Goal: Task Accomplishment & Management: Manage account settings

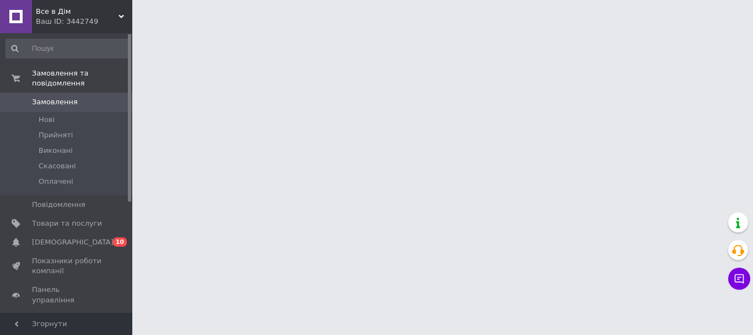
click at [56, 97] on span "Замовлення" at bounding box center [55, 102] width 46 height 10
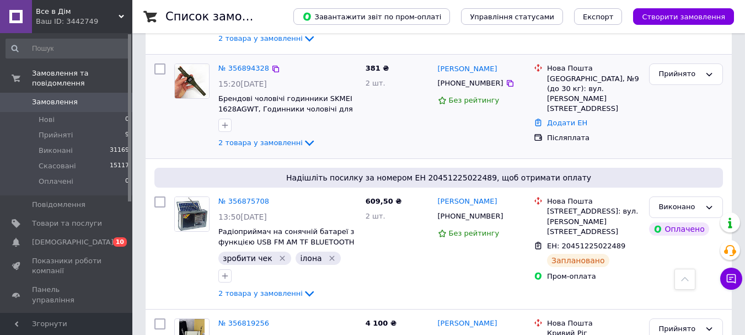
scroll to position [221, 0]
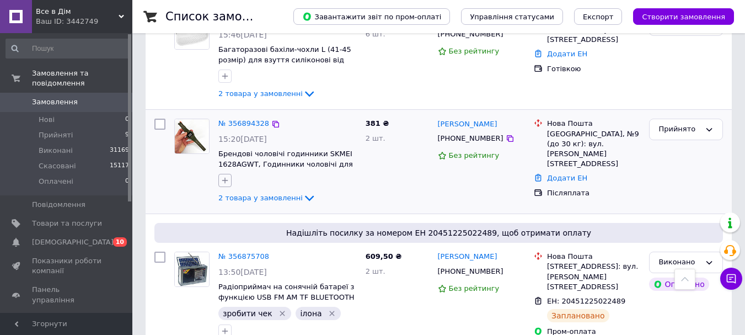
click at [225, 178] on icon "button" at bounding box center [225, 181] width 6 height 6
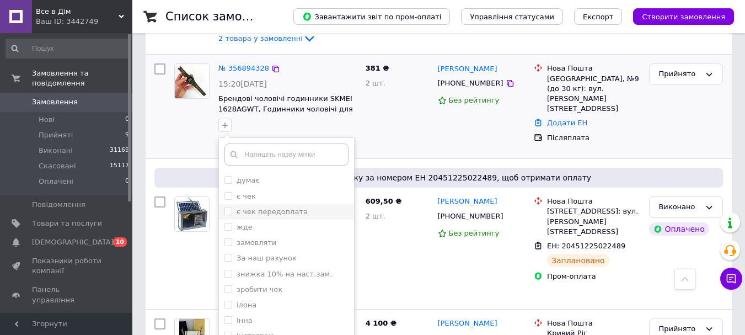
scroll to position [110, 0]
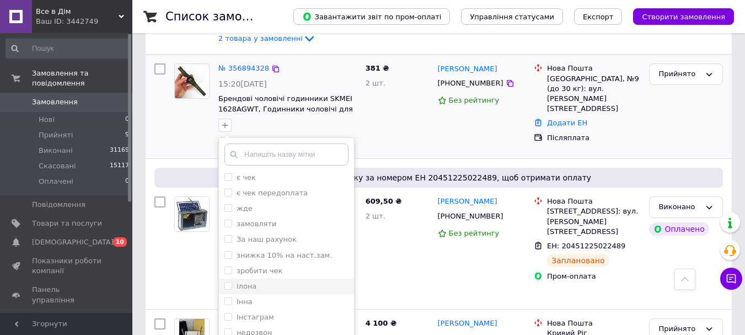
click at [230, 282] on input "ілона" at bounding box center [227, 285] width 7 height 7
checkbox input "true"
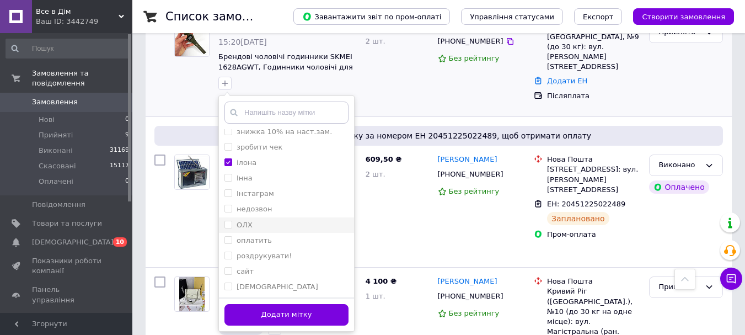
scroll to position [386, 0]
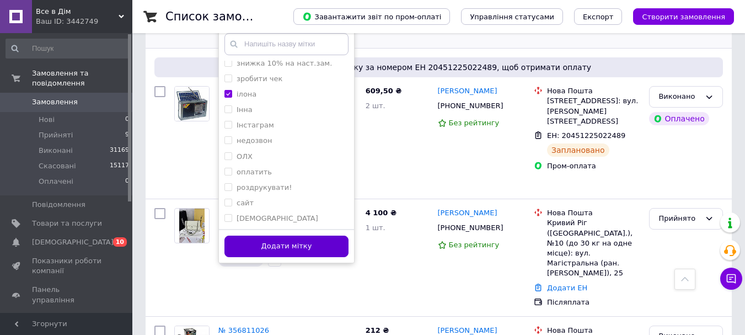
click at [307, 240] on button "Додати мітку" at bounding box center [286, 246] width 124 height 22
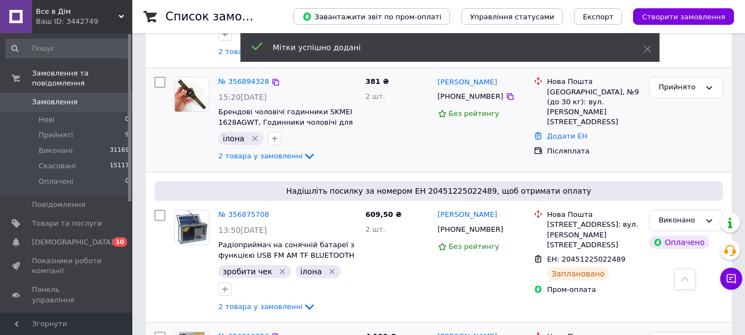
scroll to position [221, 0]
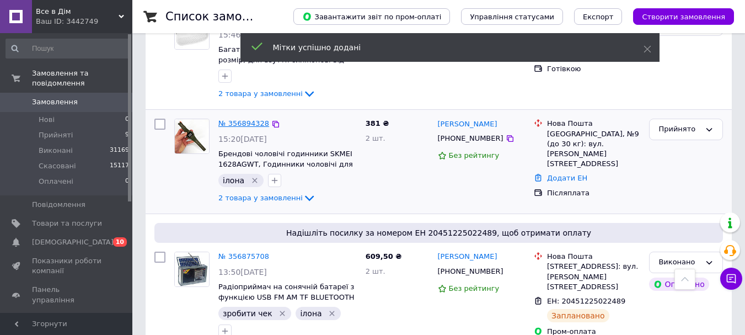
click at [244, 120] on link "№ 356894328" at bounding box center [243, 123] width 51 height 8
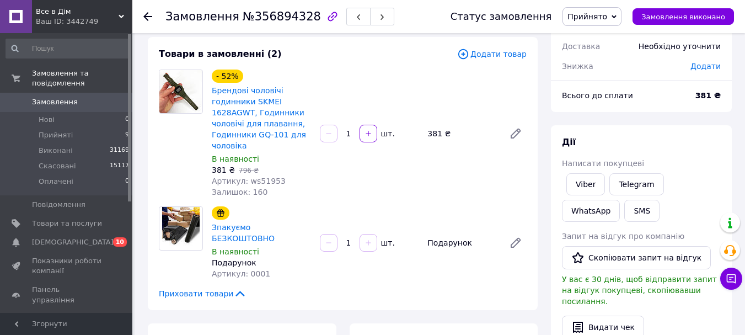
scroll to position [55, 0]
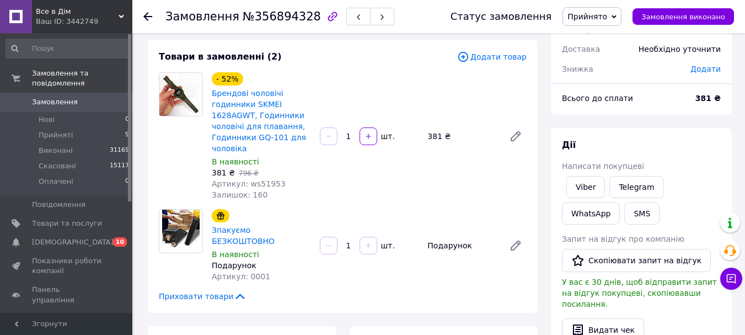
click at [265, 184] on span "Артикул: ws51953" at bounding box center [249, 183] width 74 height 9
click at [265, 183] on span "Артикул: ws51953" at bounding box center [249, 183] width 74 height 9
copy span "ws51953"
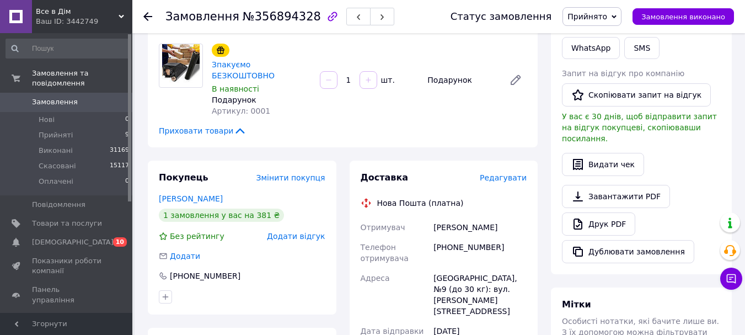
scroll to position [276, 0]
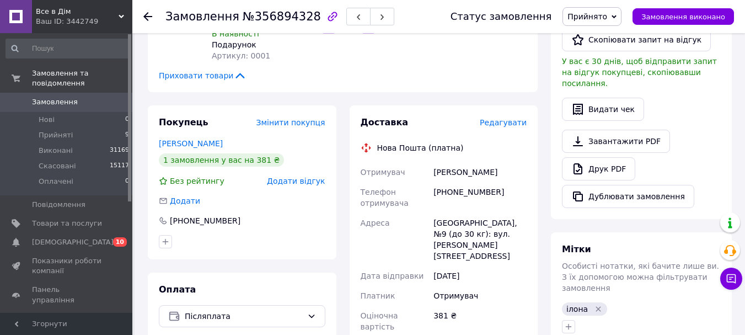
drag, startPoint x: 426, startPoint y: 162, endPoint x: 528, endPoint y: 159, distance: 102.1
click at [528, 162] on div "Отримувач [PERSON_NAME] Телефон отримувача [PHONE_NUMBER] [GEOGRAPHIC_DATA], №9…" at bounding box center [443, 290] width 171 height 256
copy div "Отримувач [PERSON_NAME]"
drag, startPoint x: 446, startPoint y: 179, endPoint x: 498, endPoint y: 179, distance: 51.8
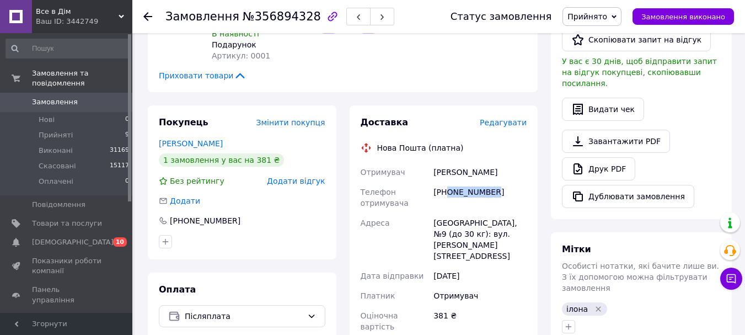
click at [498, 182] on div "[PHONE_NUMBER]" at bounding box center [480, 197] width 98 height 31
copy div "0665021691"
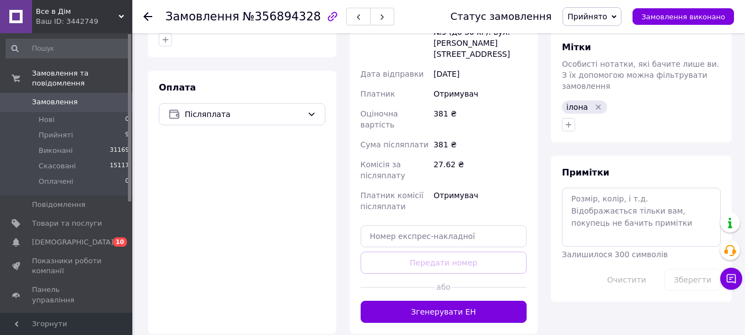
scroll to position [496, 0]
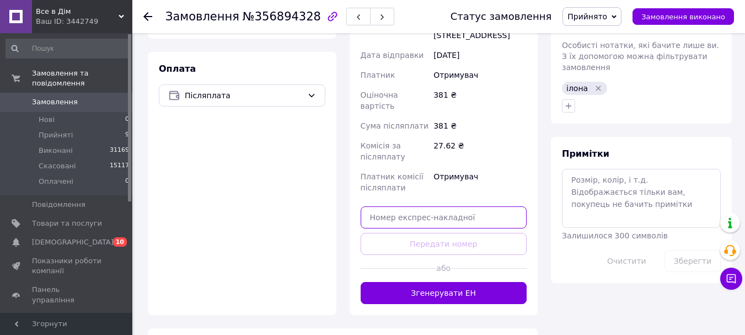
paste input "20451225236687"
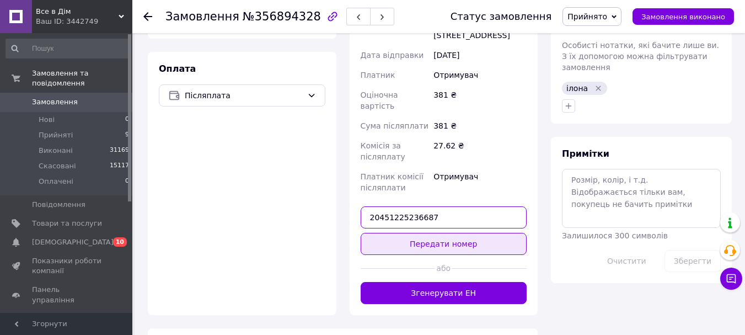
type input "20451225236687"
click at [447, 233] on button "Передати номер" at bounding box center [444, 244] width 167 height 22
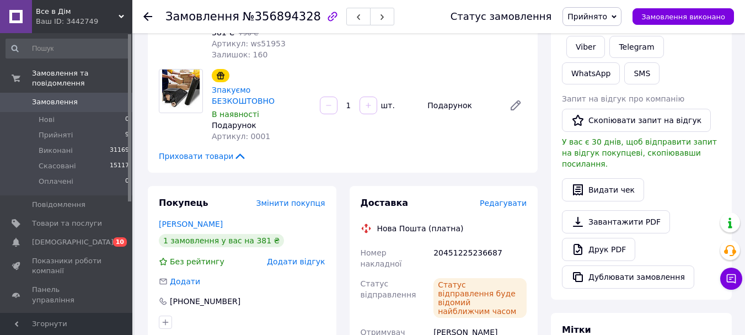
scroll to position [0, 0]
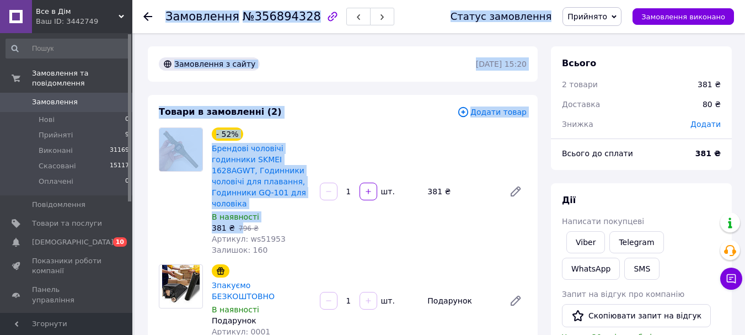
drag, startPoint x: 168, startPoint y: 17, endPoint x: 238, endPoint y: 223, distance: 217.3
copy div "Замовлення №356894328 Статус замовлення Прийнято Виконано Скасовано Оплачено За…"
click at [586, 237] on link "Viber" at bounding box center [585, 242] width 39 height 22
click at [574, 239] on link "Viber" at bounding box center [585, 242] width 39 height 22
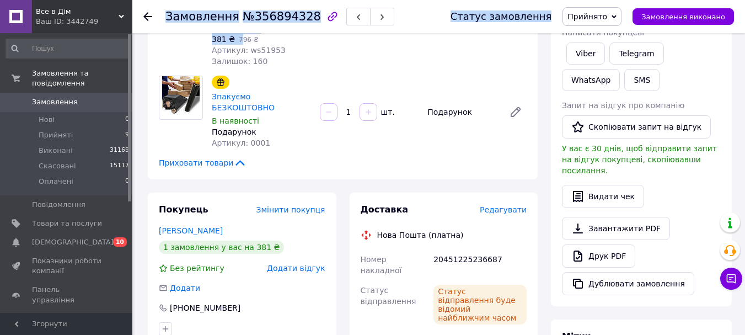
scroll to position [221, 0]
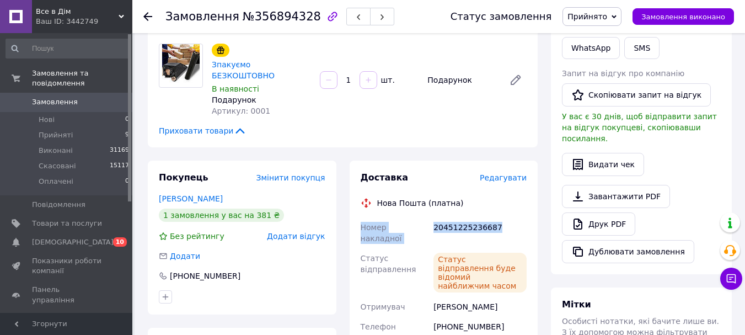
drag, startPoint x: 357, startPoint y: 216, endPoint x: 494, endPoint y: 218, distance: 136.8
click at [497, 219] on div "Доставка Редагувати Нова Пошта (платна) Номер накладної 20451225236687 Статус в…" at bounding box center [444, 315] width 189 height 310
copy div "Номер накладної 20451225236687"
click at [716, 15] on span "Замовлення виконано" at bounding box center [683, 17] width 84 height 8
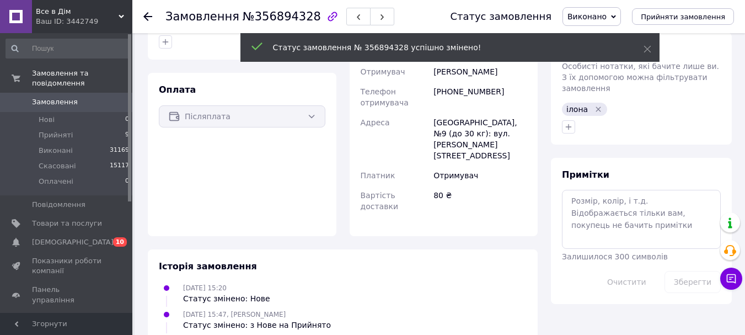
scroll to position [400, 0]
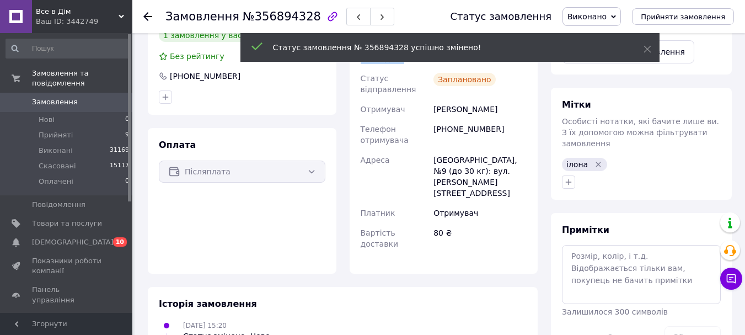
click at [68, 97] on span "Замовлення" at bounding box center [55, 102] width 46 height 10
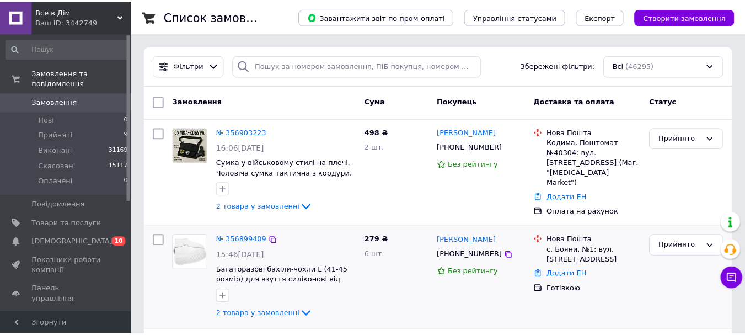
scroll to position [110, 0]
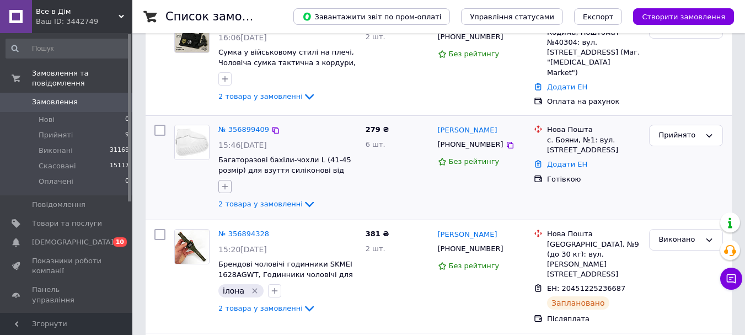
click at [225, 184] on icon "button" at bounding box center [225, 187] width 6 height 6
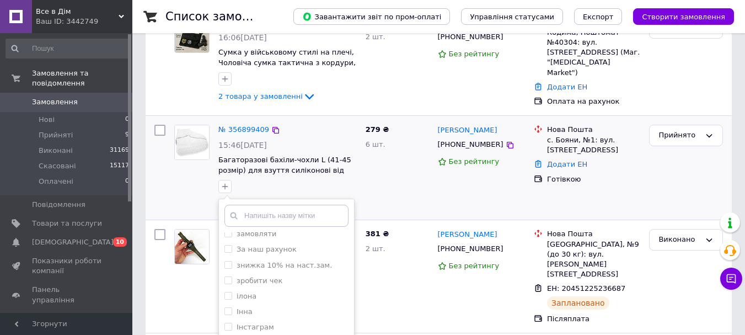
scroll to position [192, 0]
click at [228, 263] on input "ілона" at bounding box center [227, 264] width 7 height 7
checkbox input "true"
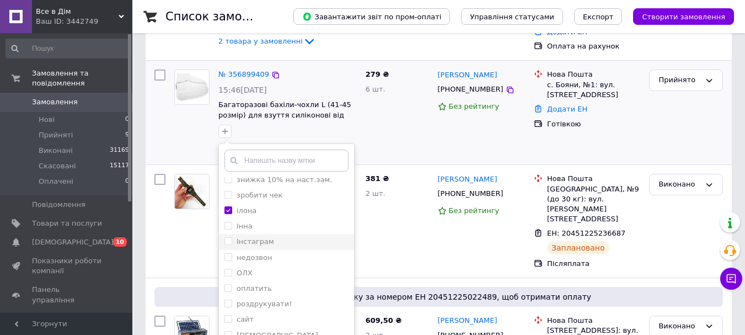
scroll to position [221, 0]
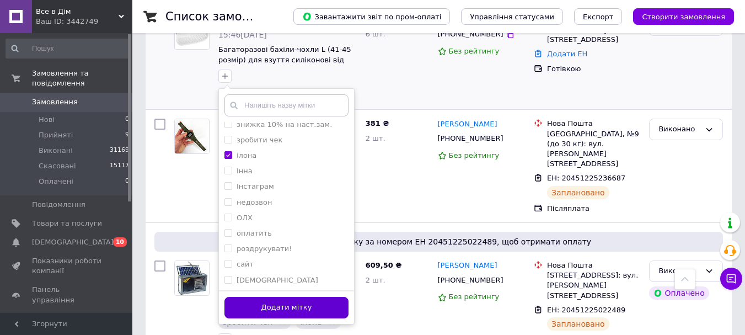
click at [299, 298] on button "Додати мітку" at bounding box center [286, 308] width 124 height 22
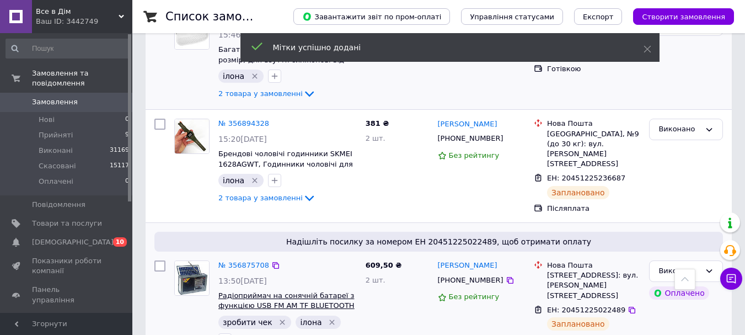
scroll to position [110, 0]
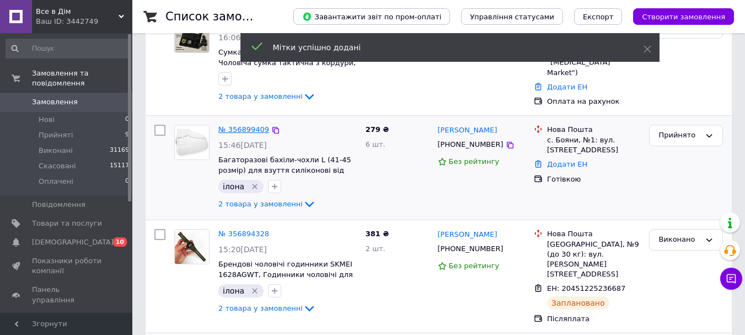
click at [243, 125] on link "№ 356899409" at bounding box center [243, 129] width 51 height 8
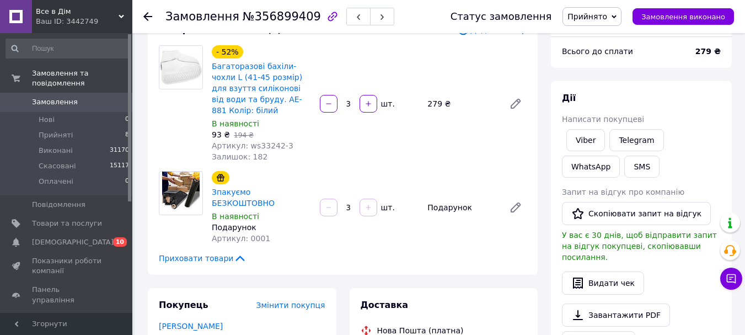
scroll to position [55, 0]
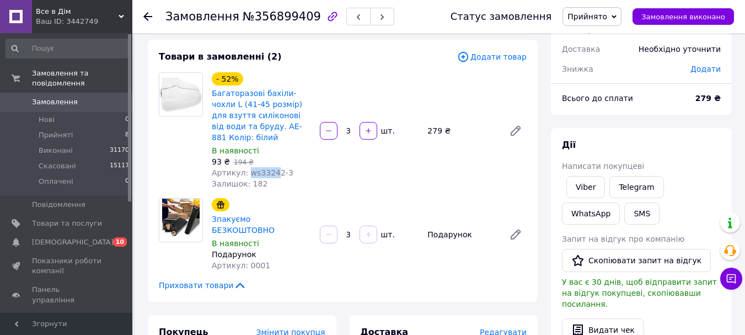
drag, startPoint x: 245, startPoint y: 162, endPoint x: 268, endPoint y: 161, distance: 23.2
click at [268, 168] on span "Артикул: ws33242-3" at bounding box center [253, 172] width 82 height 9
click at [266, 168] on span "Артикул: ws33242-3" at bounding box center [253, 172] width 82 height 9
drag, startPoint x: 244, startPoint y: 162, endPoint x: 282, endPoint y: 162, distance: 38.0
click at [282, 167] on div "Артикул: ws33242-3" at bounding box center [261, 172] width 99 height 11
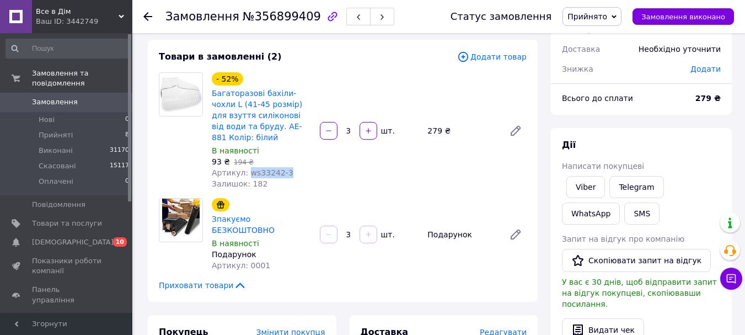
copy span "ws33242-3"
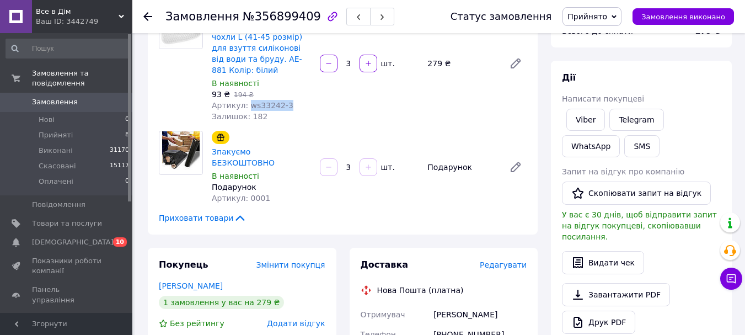
scroll to position [221, 0]
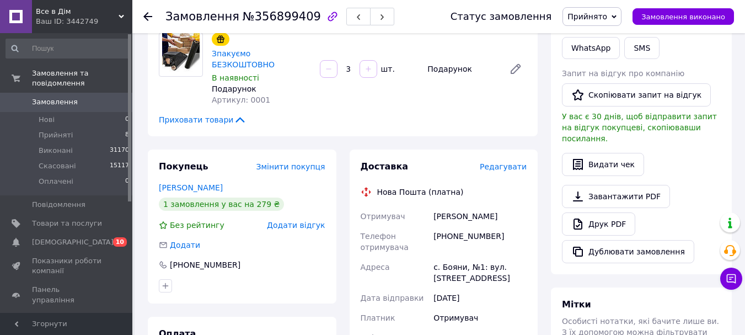
drag, startPoint x: 432, startPoint y: 194, endPoint x: 498, endPoint y: 194, distance: 66.7
click at [498, 206] on div "[PERSON_NAME]" at bounding box center [480, 216] width 98 height 20
copy div "[PERSON_NAME]"
drag, startPoint x: 447, startPoint y: 213, endPoint x: 497, endPoint y: 214, distance: 50.2
click at [497, 226] on div "[PHONE_NUMBER]" at bounding box center [480, 241] width 98 height 31
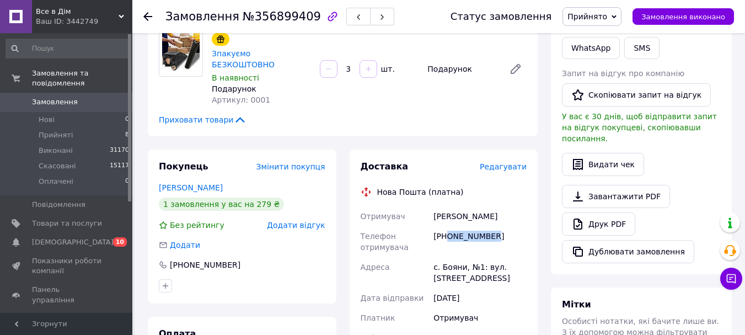
copy div "0958307087"
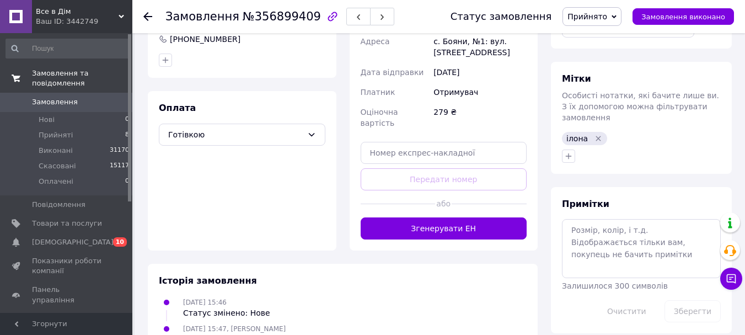
scroll to position [447, 0]
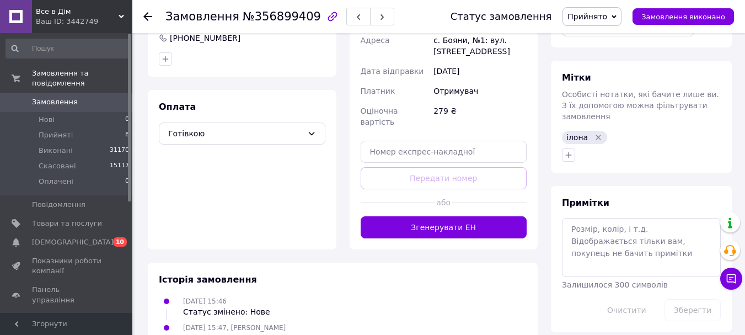
click at [53, 97] on span "Замовлення" at bounding box center [55, 102] width 46 height 10
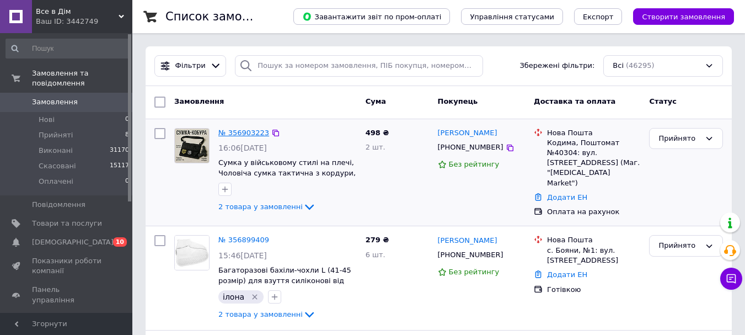
click at [237, 132] on link "№ 356903223" at bounding box center [243, 132] width 51 height 8
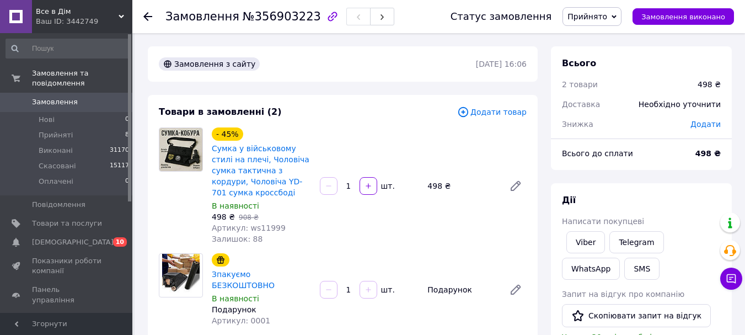
click at [266, 228] on span "Артикул: ws11999" at bounding box center [249, 227] width 74 height 9
copy span "ws11999"
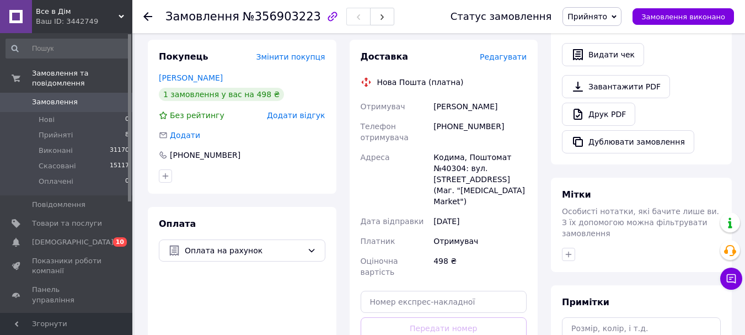
scroll to position [331, 0]
drag, startPoint x: 426, startPoint y: 98, endPoint x: 491, endPoint y: 94, distance: 65.2
click at [491, 96] on div "Отримувач [PERSON_NAME] Телефон отримувача [PHONE_NUMBER] [PERSON_NAME][GEOGRAP…" at bounding box center [443, 188] width 171 height 185
drag, startPoint x: 446, startPoint y: 116, endPoint x: 500, endPoint y: 112, distance: 54.2
click at [500, 116] on div "[PHONE_NUMBER]" at bounding box center [480, 131] width 98 height 31
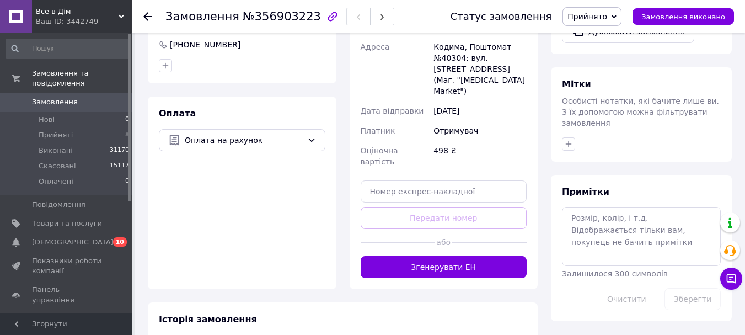
scroll to position [441, 0]
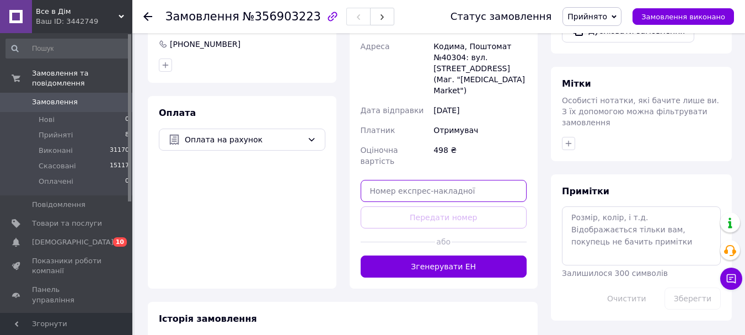
paste input "20451225245733"
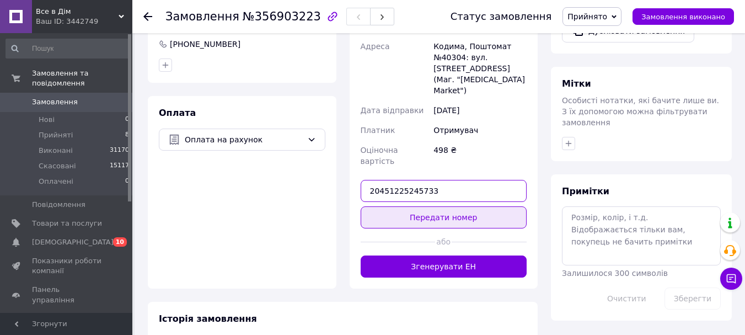
type input "20451225245733"
click at [444, 206] on button "Передати номер" at bounding box center [444, 217] width 167 height 22
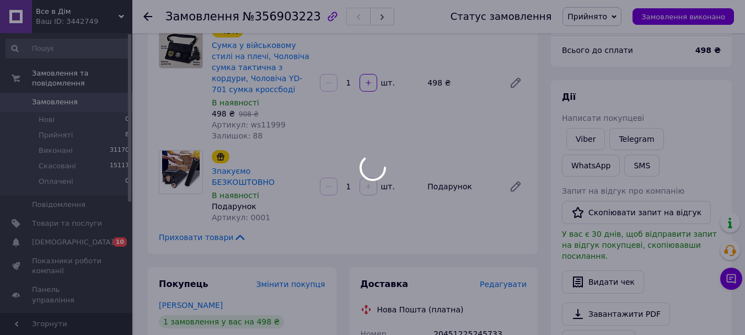
scroll to position [0, 0]
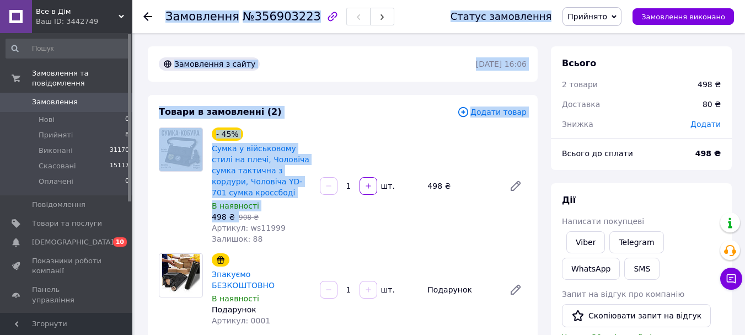
drag, startPoint x: 167, startPoint y: 16, endPoint x: 227, endPoint y: 212, distance: 204.8
click at [581, 238] on link "Viber" at bounding box center [585, 242] width 39 height 22
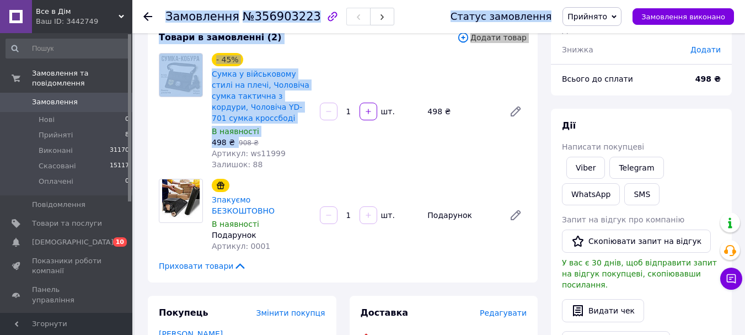
scroll to position [276, 0]
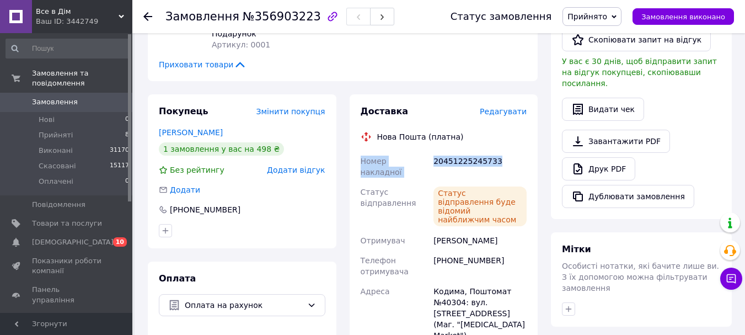
drag, startPoint x: 357, startPoint y: 151, endPoint x: 498, endPoint y: 151, distance: 141.2
click at [498, 151] on div "Доставка Редагувати Нова Пошта (платна) Номер накладної 20451225245733 Статус в…" at bounding box center [444, 254] width 189 height 321
click at [693, 17] on span "Замовлення виконано" at bounding box center [683, 17] width 84 height 8
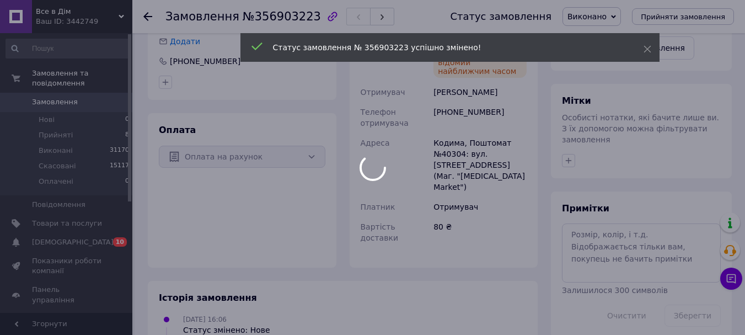
scroll to position [438, 0]
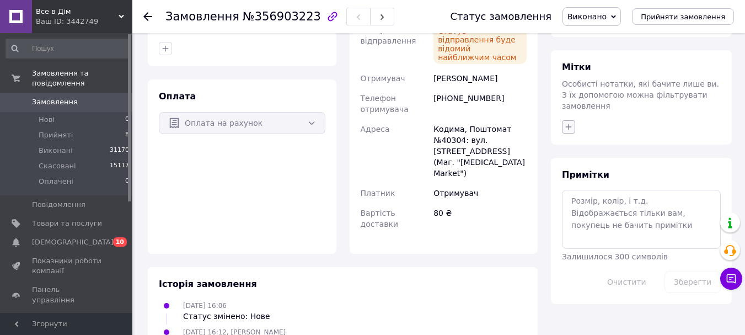
click at [566, 122] on icon "button" at bounding box center [568, 126] width 9 height 9
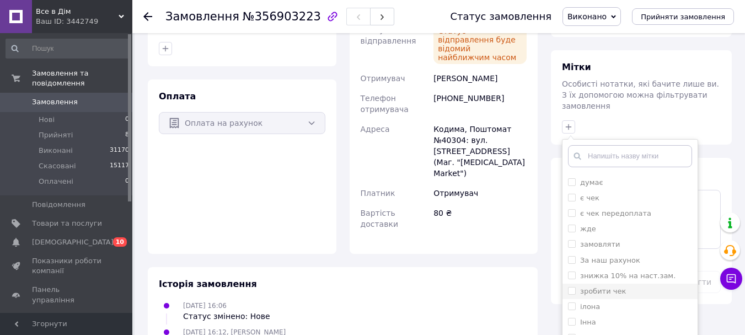
scroll to position [110, 0]
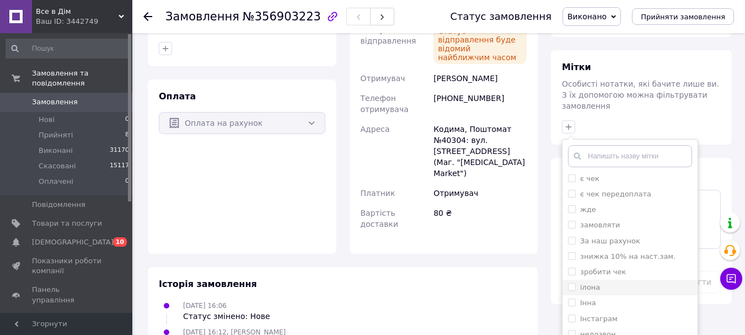
click at [571, 283] on input "ілона" at bounding box center [571, 286] width 7 height 7
checkbox input "true"
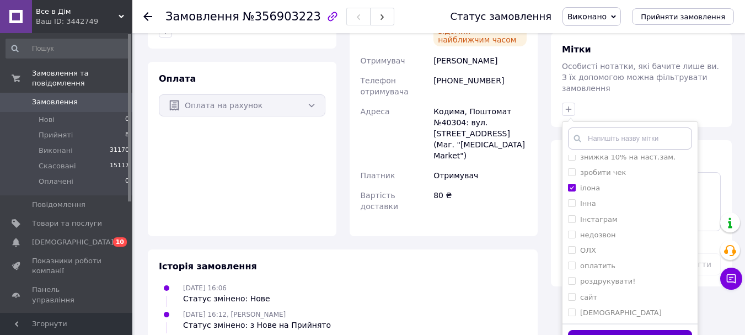
click at [651, 330] on button "Додати мітку" at bounding box center [630, 341] width 124 height 22
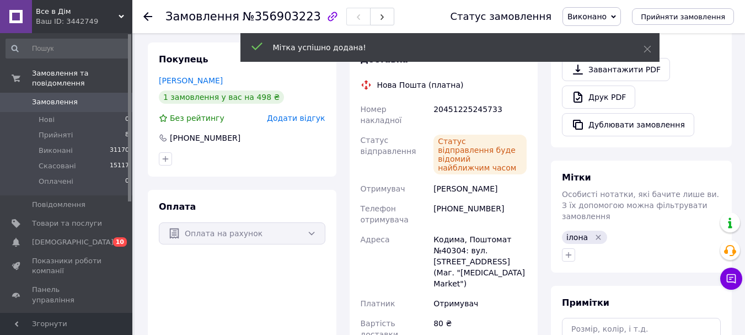
scroll to position [162, 0]
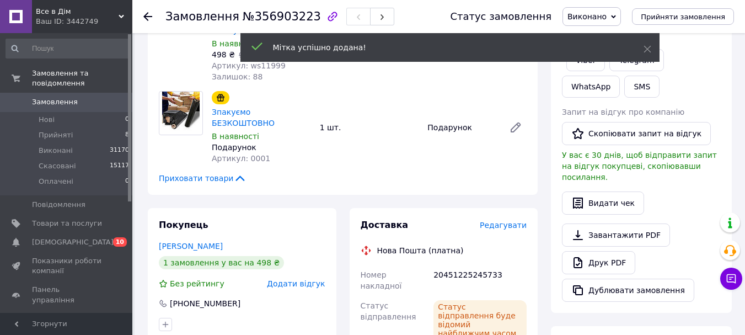
click at [44, 97] on span "Замовлення" at bounding box center [55, 102] width 46 height 10
